Goal: Find specific page/section: Find specific page/section

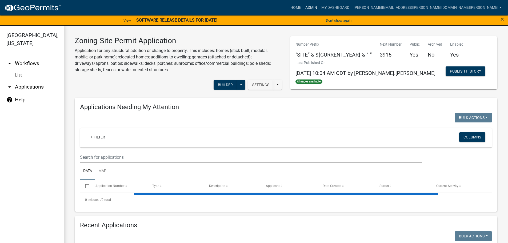
click at [319, 6] on link "Admin" at bounding box center [311, 8] width 16 height 10
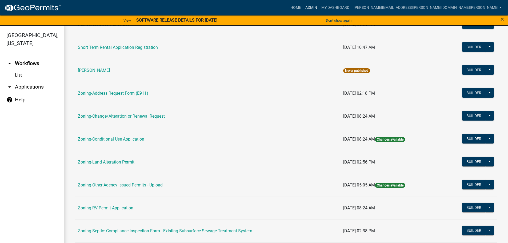
scroll to position [166, 0]
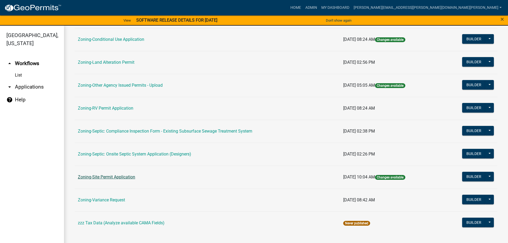
click at [112, 176] on link "Zoning-Site Permit Application" at bounding box center [106, 177] width 57 height 5
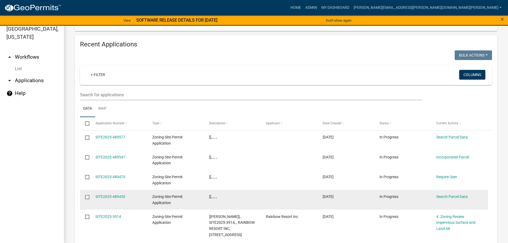
scroll to position [594, 0]
